Goal: Navigation & Orientation: Find specific page/section

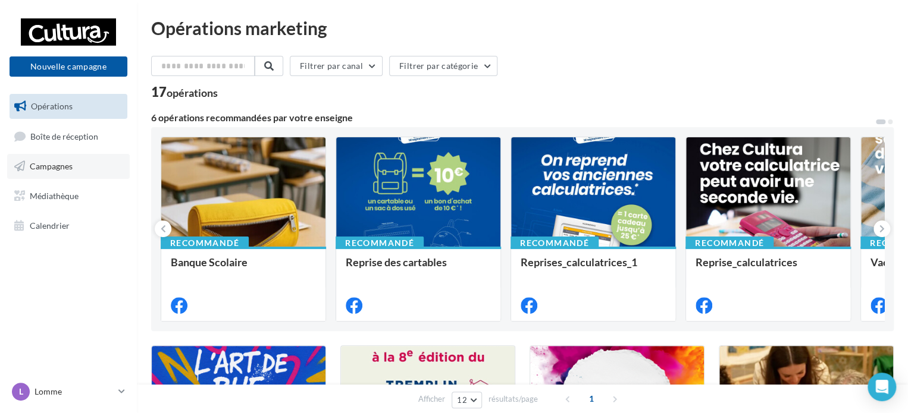
click at [34, 162] on span "Campagnes" at bounding box center [51, 166] width 43 height 10
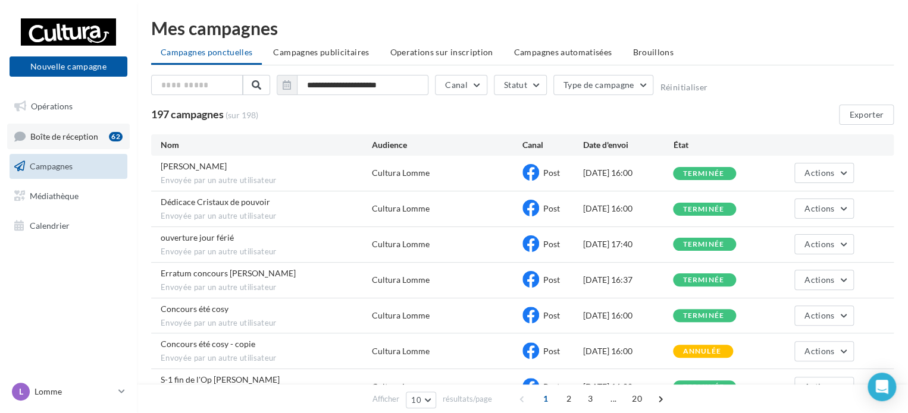
click at [59, 143] on link "Boîte de réception 62" at bounding box center [68, 137] width 123 height 26
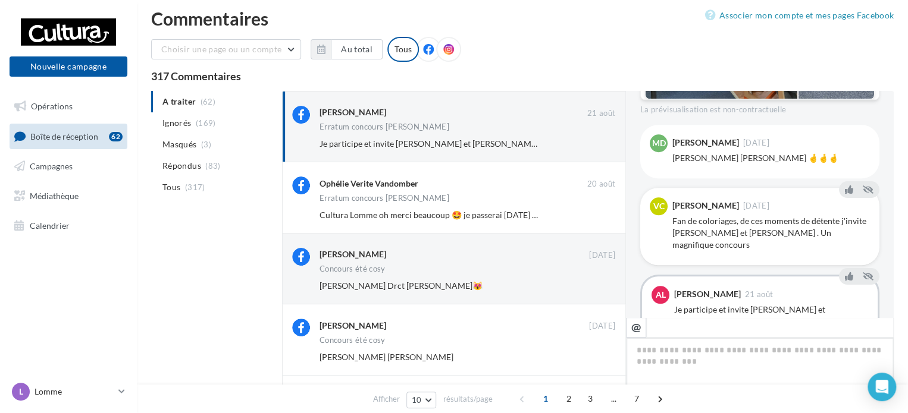
scroll to position [572, 0]
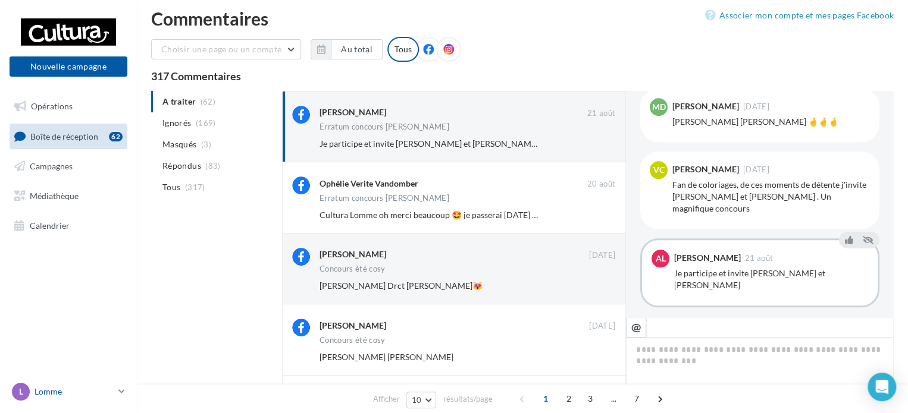
click at [79, 389] on p "Lomme" at bounding box center [73, 392] width 79 height 12
